Goal: Transaction & Acquisition: Purchase product/service

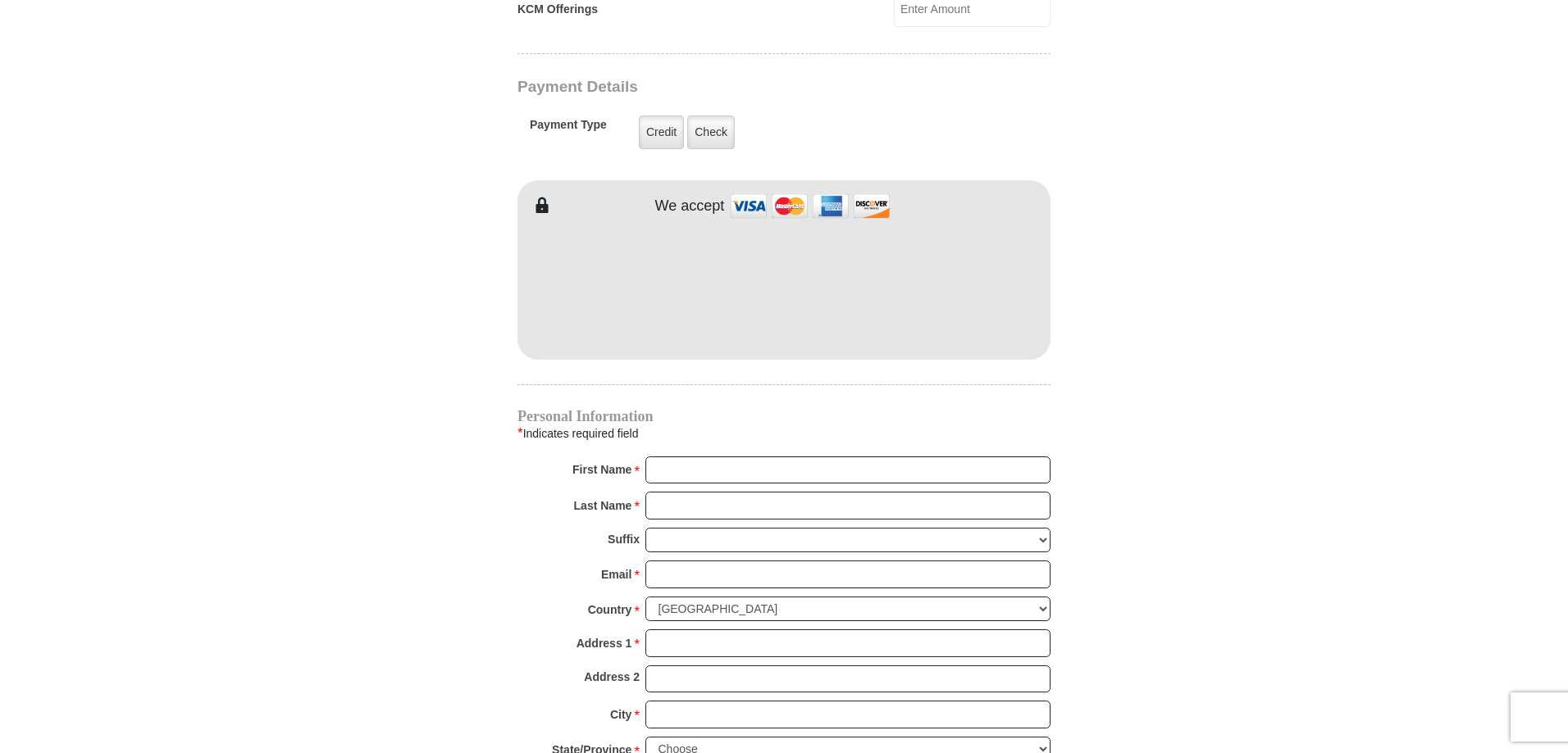
scroll to position [1394, 0]
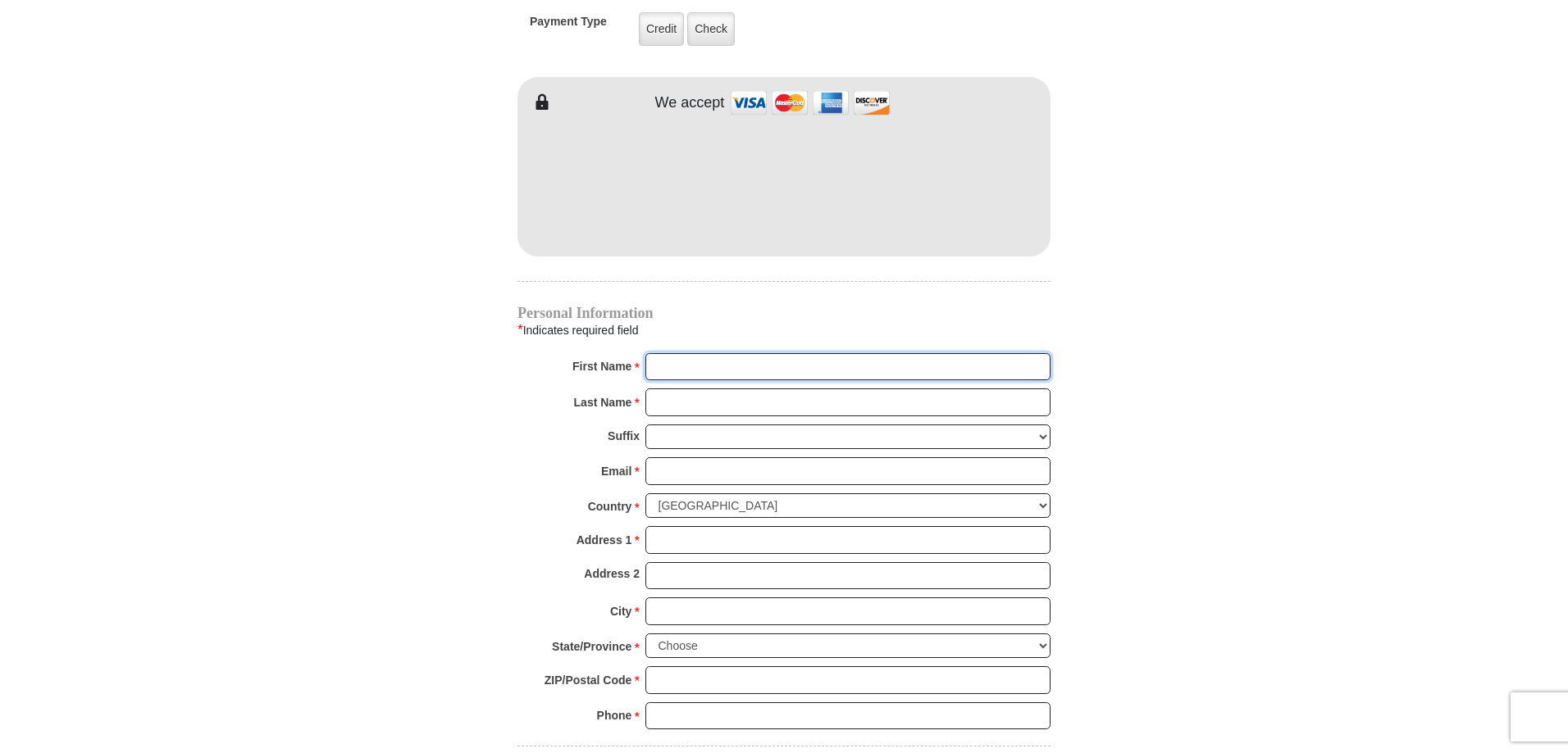
click at [703, 353] on input "First Name *" at bounding box center [847, 367] width 405 height 28
type input "[PERSON_NAME]"
click at [712, 388] on input "Last Name *" at bounding box center [847, 402] width 405 height 28
type input "[PERSON_NAME]"
click at [676, 458] on input "Email *" at bounding box center [847, 472] width 405 height 28
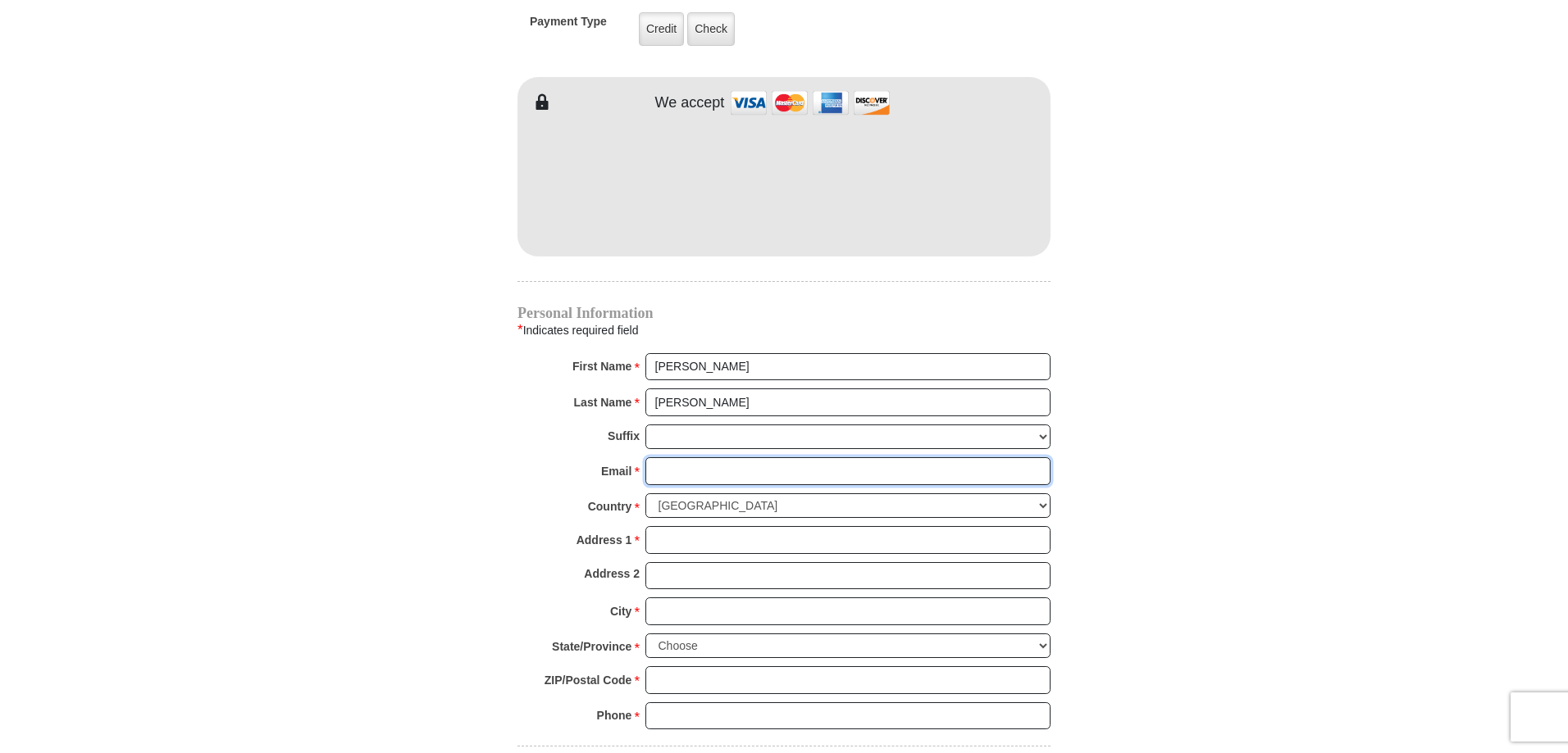
type input "[EMAIL_ADDRESS][DOMAIN_NAME]"
type input "[STREET_ADDRESS]"
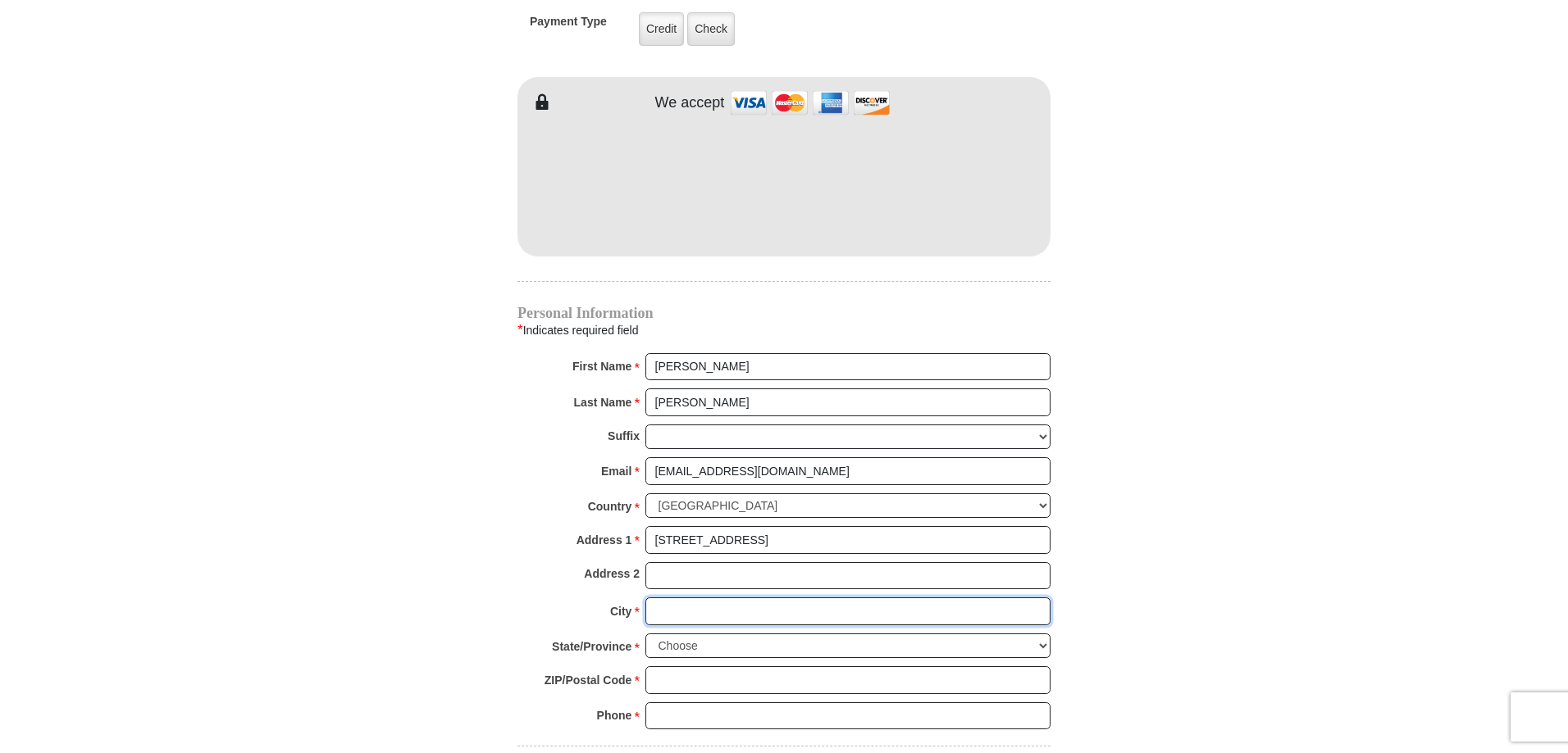
type input "[PERSON_NAME]"
select select "[GEOGRAPHIC_DATA]"
type input "76078"
type input "4698654906"
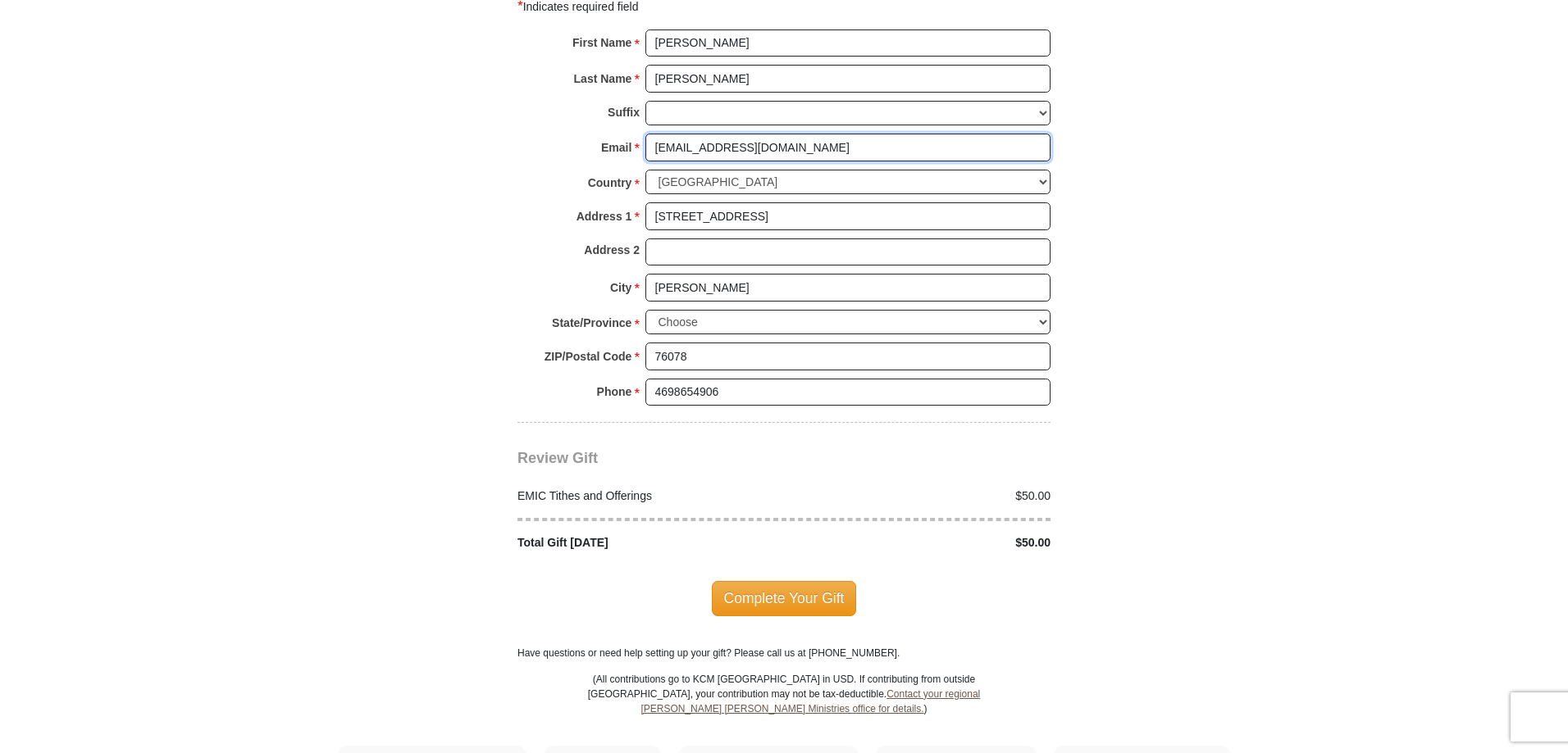
scroll to position [1722, 0]
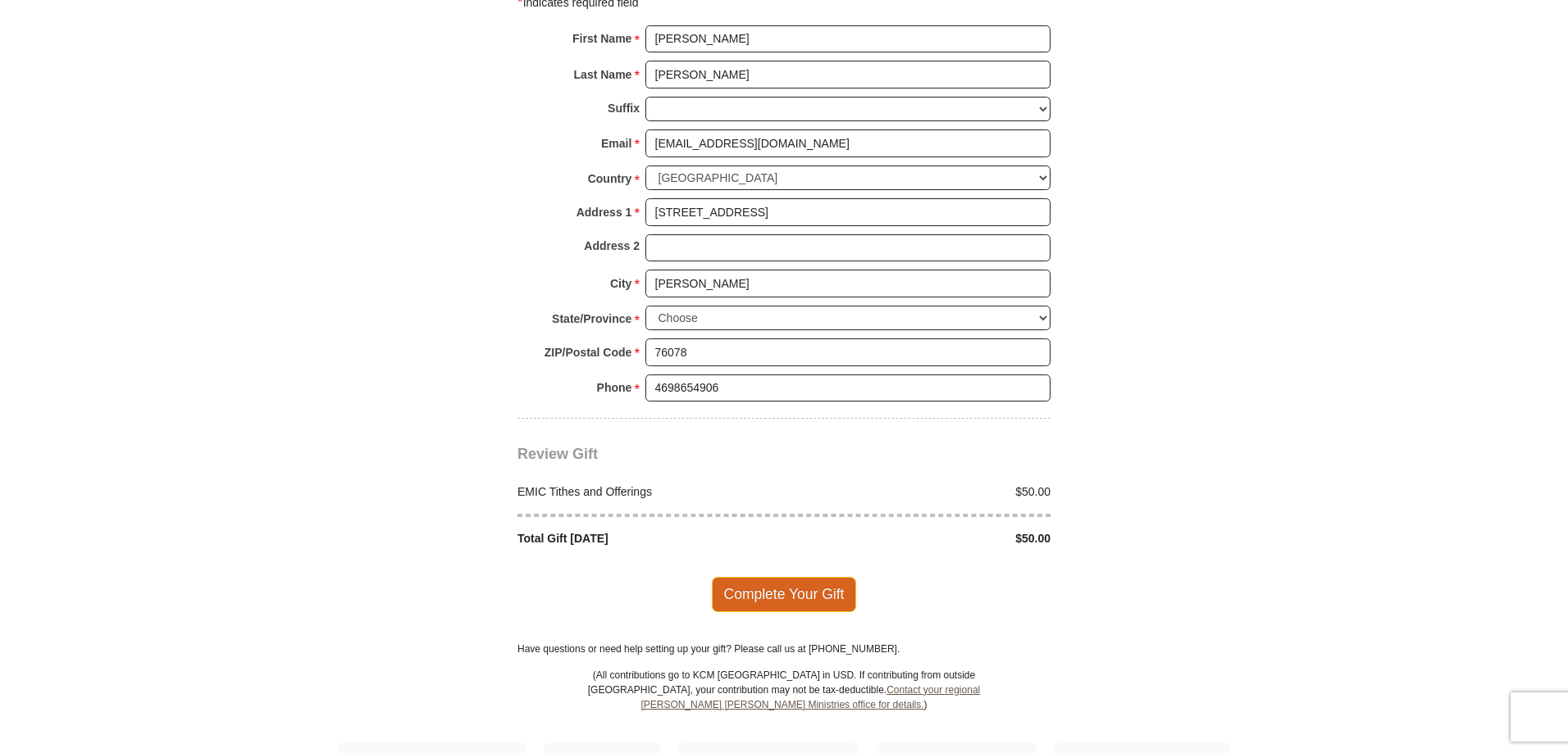
click at [790, 579] on span "Complete Your Gift" at bounding box center [784, 595] width 145 height 35
